Goal: Transaction & Acquisition: Purchase product/service

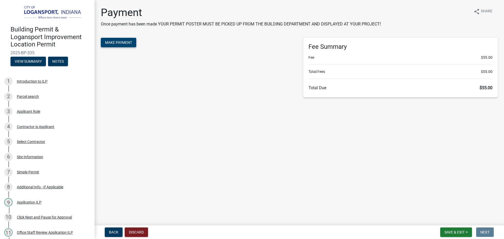
click at [113, 43] on span "Make Payment" at bounding box center [118, 42] width 27 height 4
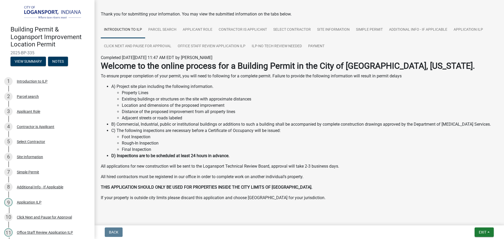
scroll to position [27, 0]
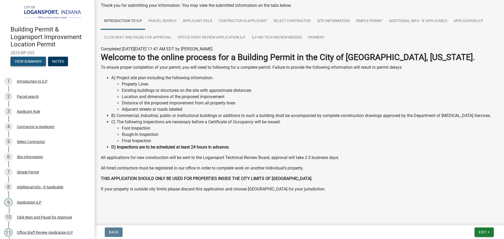
click at [28, 62] on button "View Summary" at bounding box center [27, 61] width 35 height 9
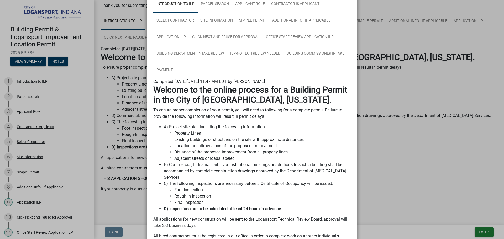
scroll to position [52, 0]
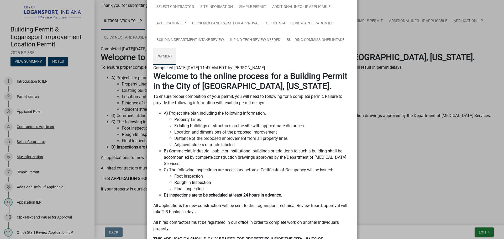
click at [163, 58] on link "Payment" at bounding box center [164, 56] width 23 height 17
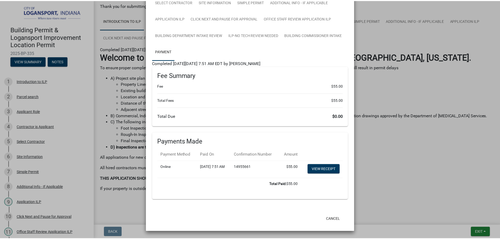
scroll to position [68, 0]
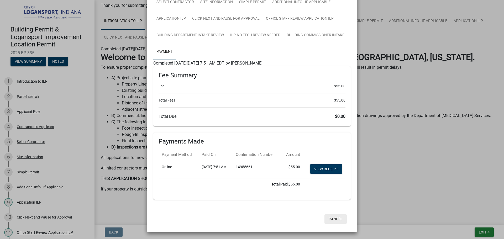
click at [336, 219] on button "Cancel" at bounding box center [335, 218] width 22 height 9
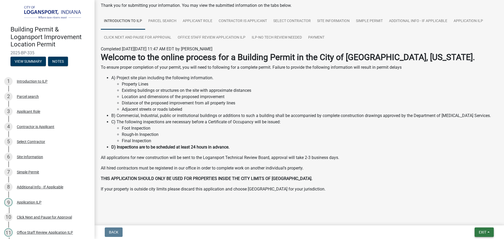
click at [482, 232] on span "Exit" at bounding box center [482, 232] width 8 height 4
click at [466, 216] on button "Save & Exit" at bounding box center [472, 218] width 42 height 13
